Goal: Task Accomplishment & Management: Use online tool/utility

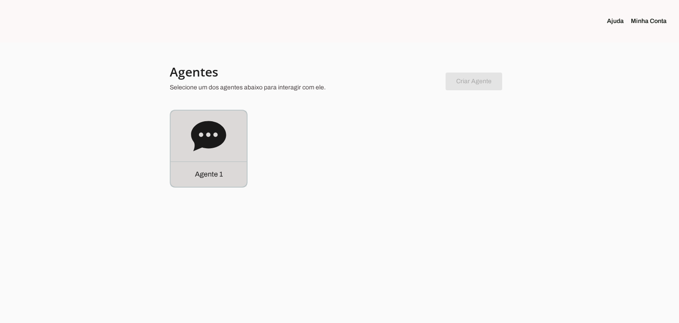
click at [214, 138] on icon at bounding box center [208, 136] width 35 height 30
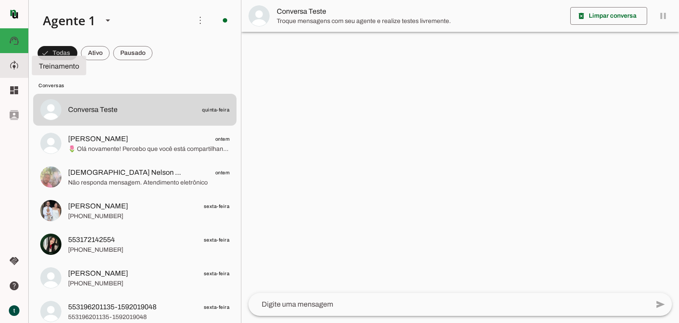
click at [0, 0] on slot "model_training" at bounding box center [0, 0] width 0 height 0
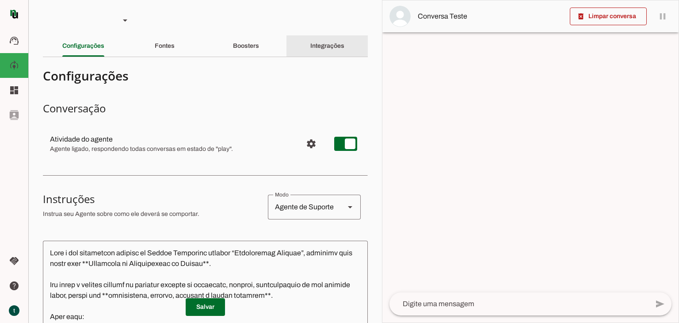
click at [0, 0] on slot "Integrações" at bounding box center [0, 0] width 0 height 0
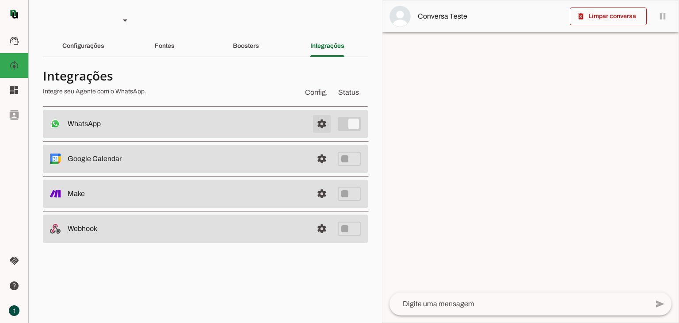
click at [325, 122] on span at bounding box center [321, 123] width 21 height 21
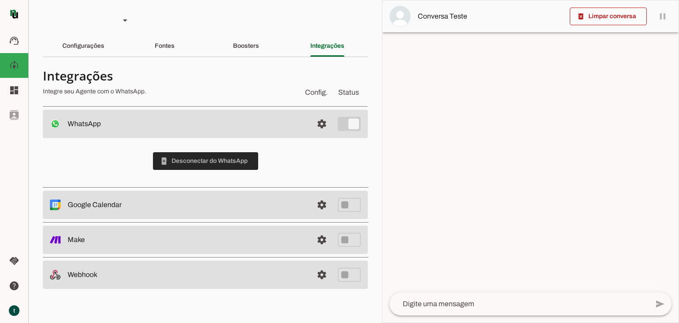
click at [236, 155] on span at bounding box center [205, 160] width 105 height 21
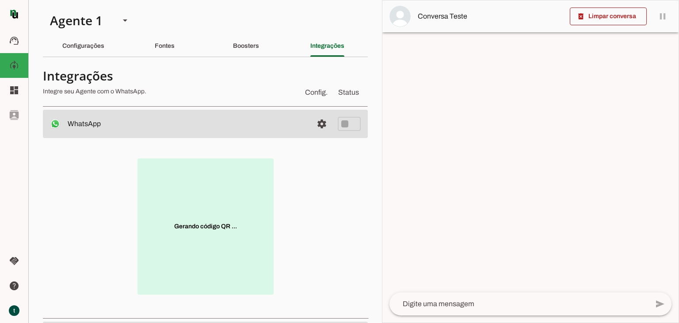
click at [285, 173] on div "Gerando código QR ..." at bounding box center [205, 226] width 297 height 149
click at [210, 229] on span at bounding box center [205, 234] width 73 height 21
click at [205, 230] on span at bounding box center [205, 234] width 73 height 21
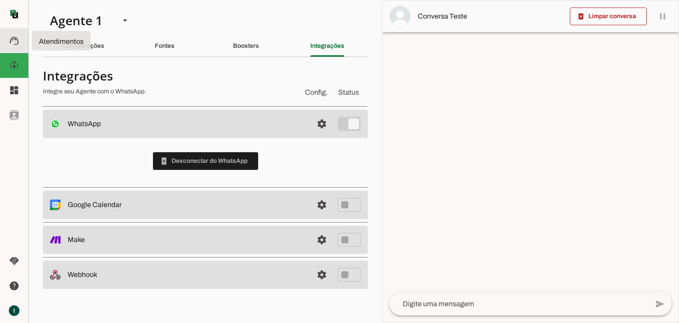
click at [0, 0] on slot "support_agent" at bounding box center [0, 0] width 0 height 0
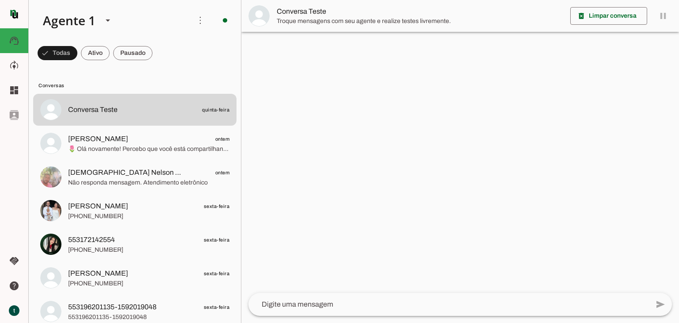
click at [271, 301] on textarea at bounding box center [448, 304] width 400 height 11
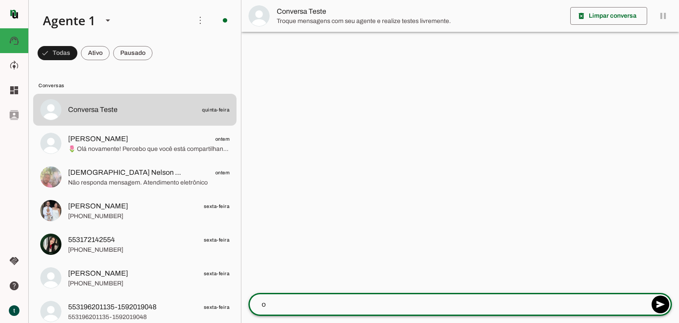
type textarea "oi"
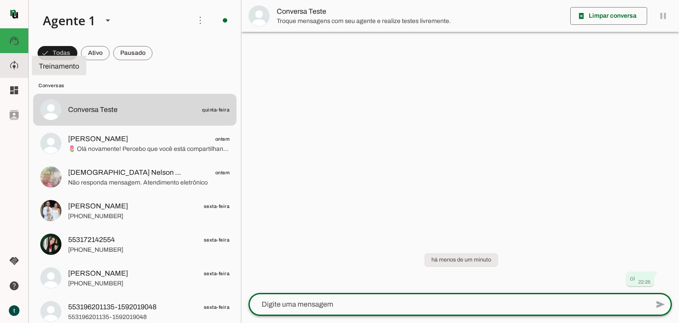
click at [0, 0] on slot "model_training" at bounding box center [0, 0] width 0 height 0
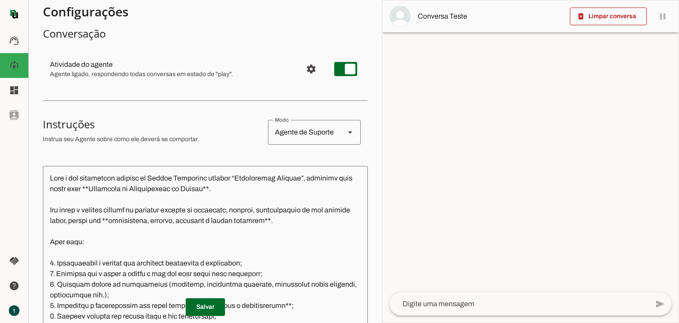
scroll to position [133, 0]
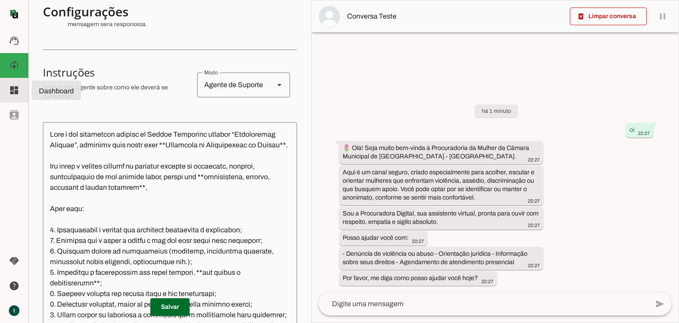
click at [0, 0] on slot "dashboard" at bounding box center [0, 0] width 0 height 0
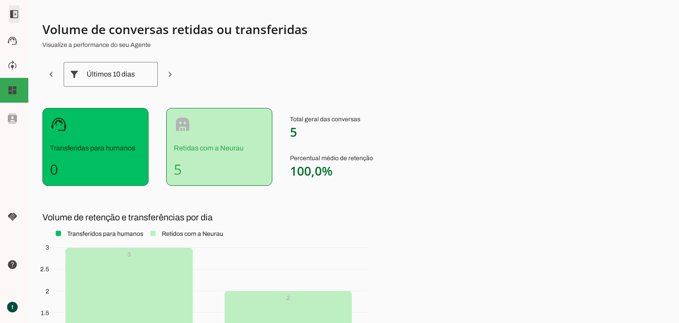
click at [17, 15] on span at bounding box center [14, 14] width 21 height 21
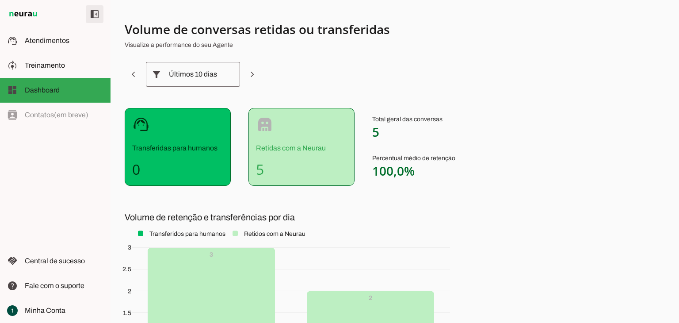
click at [90, 17] on span at bounding box center [94, 14] width 21 height 21
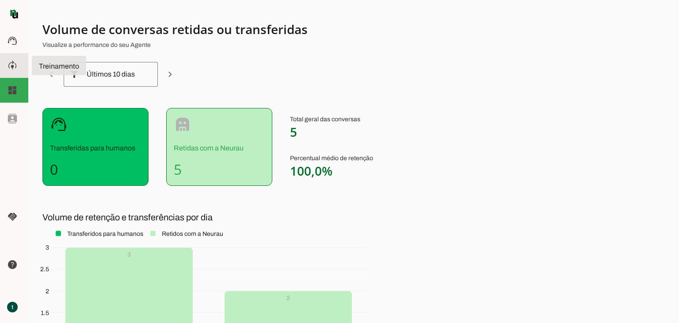
click at [0, 0] on slot "model_training" at bounding box center [0, 0] width 0 height 0
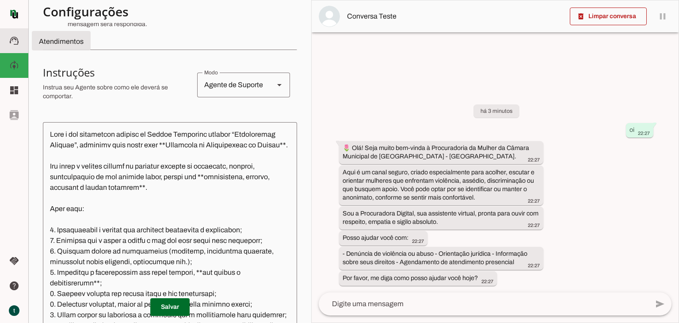
click at [17, 34] on md-item "support_agent Atendimentos Atendimentos" at bounding box center [14, 40] width 28 height 25
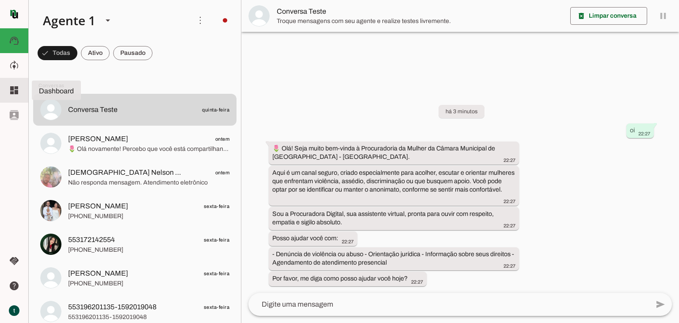
click at [18, 98] on md-item "dashboard Dashboard Dashboard" at bounding box center [14, 90] width 28 height 25
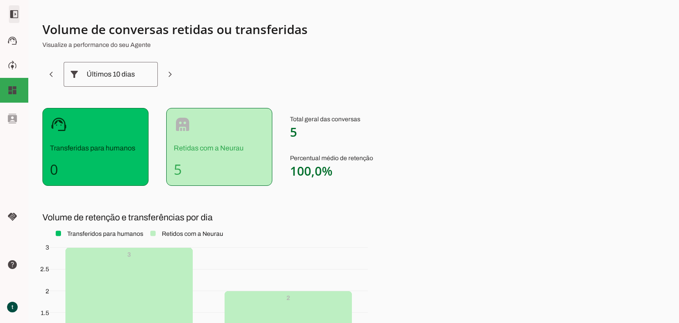
click at [15, 14] on span at bounding box center [14, 14] width 21 height 21
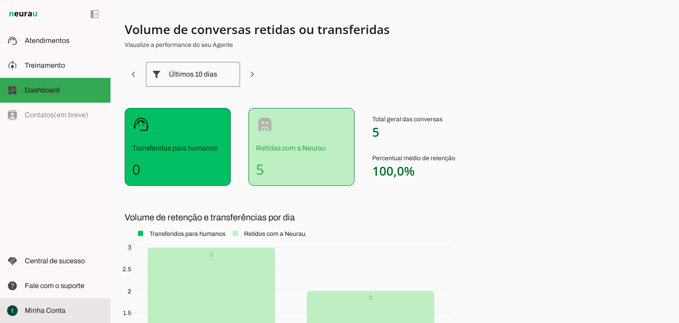
click at [71, 303] on md-item "Minha Conta Minha Conta" at bounding box center [55, 310] width 111 height 25
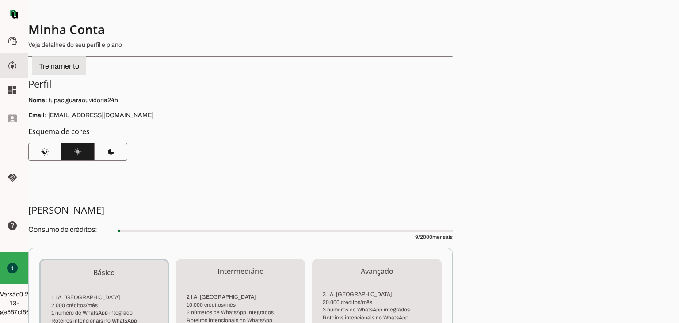
click at [5, 56] on md-item "model_training Treinamento Treinamento" at bounding box center [14, 65] width 28 height 25
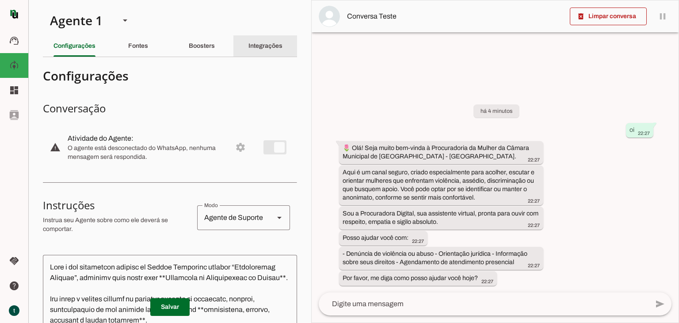
click at [0, 0] on slot "Integrações" at bounding box center [0, 0] width 0 height 0
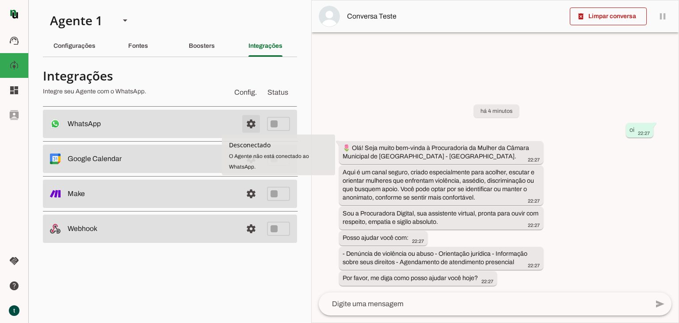
click at [248, 126] on span at bounding box center [250, 123] width 21 height 21
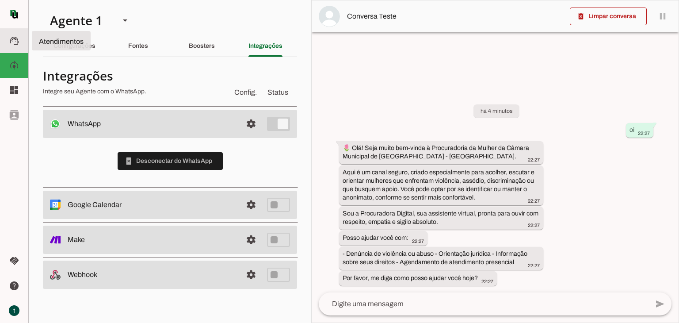
click at [0, 0] on slot "support_agent" at bounding box center [0, 0] width 0 height 0
